Goal: Check status: Check status

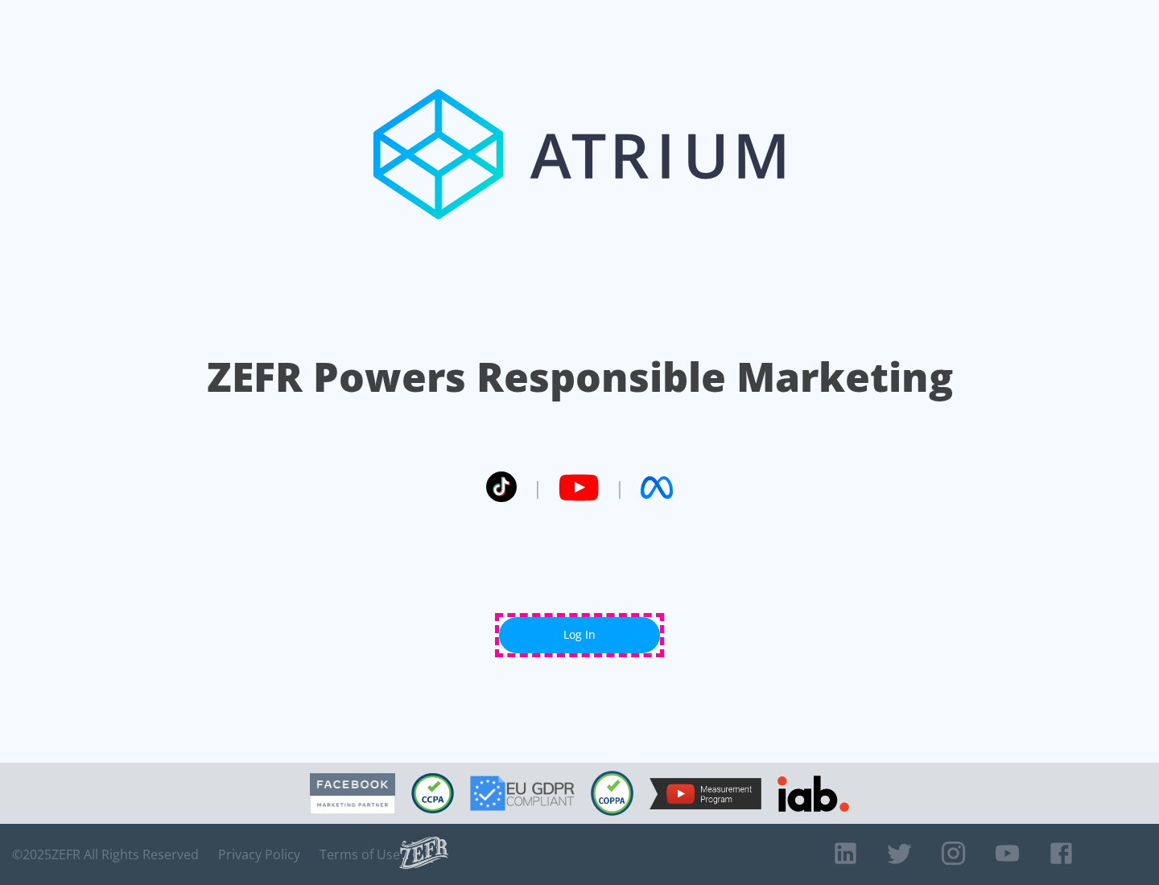
click at [579, 635] on link "Log In" at bounding box center [579, 635] width 161 height 36
